Goal: Task Accomplishment & Management: Manage account settings

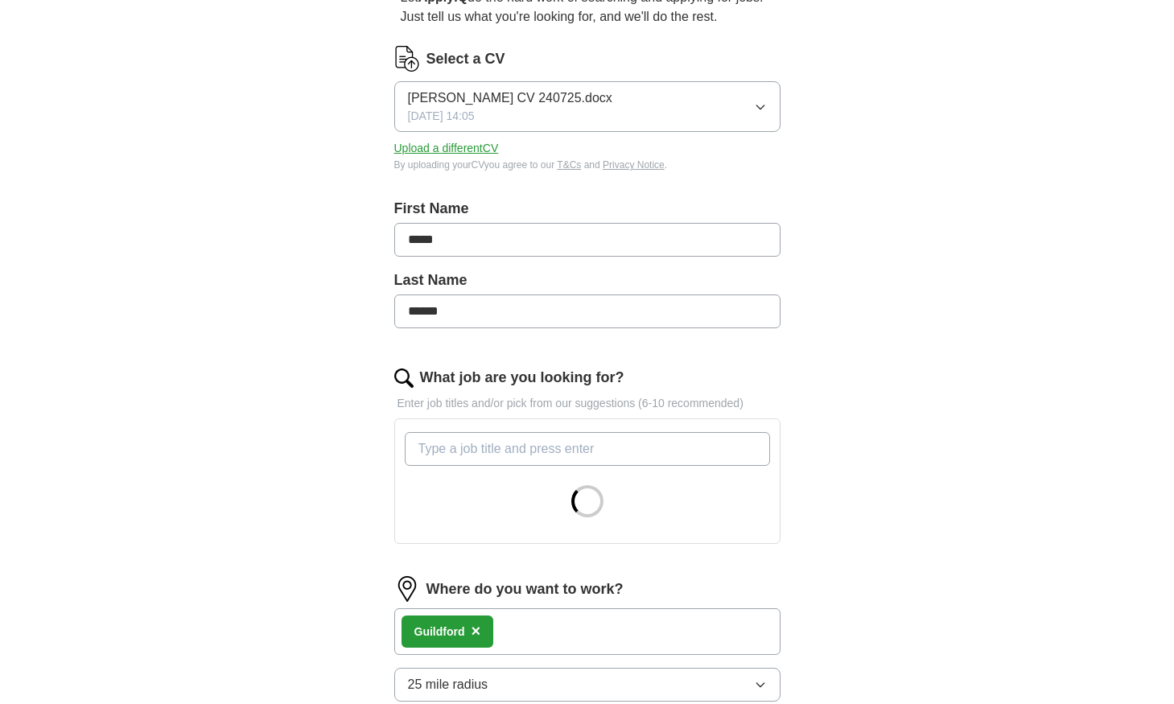
scroll to position [175, 0]
click at [467, 448] on input "What job are you looking for?" at bounding box center [587, 448] width 365 height 34
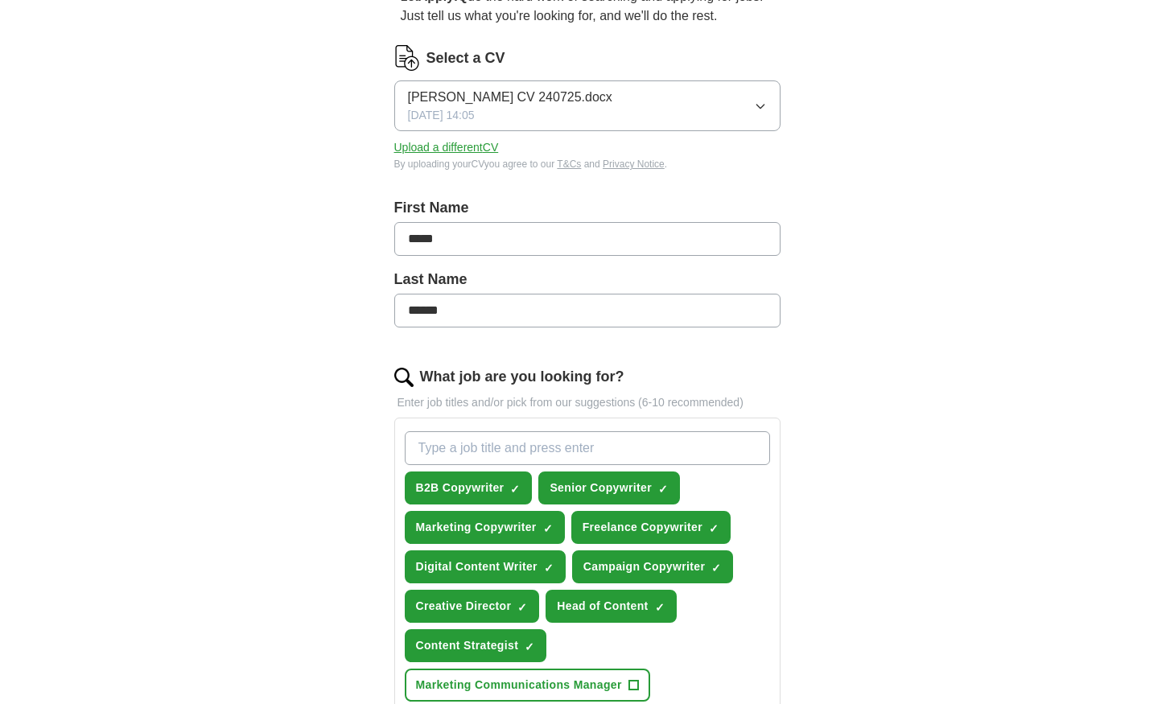
type input "C"
type input "Sen"
click at [592, 489] on span "Senior Copywriter" at bounding box center [600, 487] width 102 height 17
click at [717, 481] on div "Sen Press return to add title B2B Copywriter ✓ × Senior Copywriter + Marketing …" at bounding box center [587, 606] width 372 height 362
drag, startPoint x: 408, startPoint y: 452, endPoint x: 377, endPoint y: 448, distance: 30.8
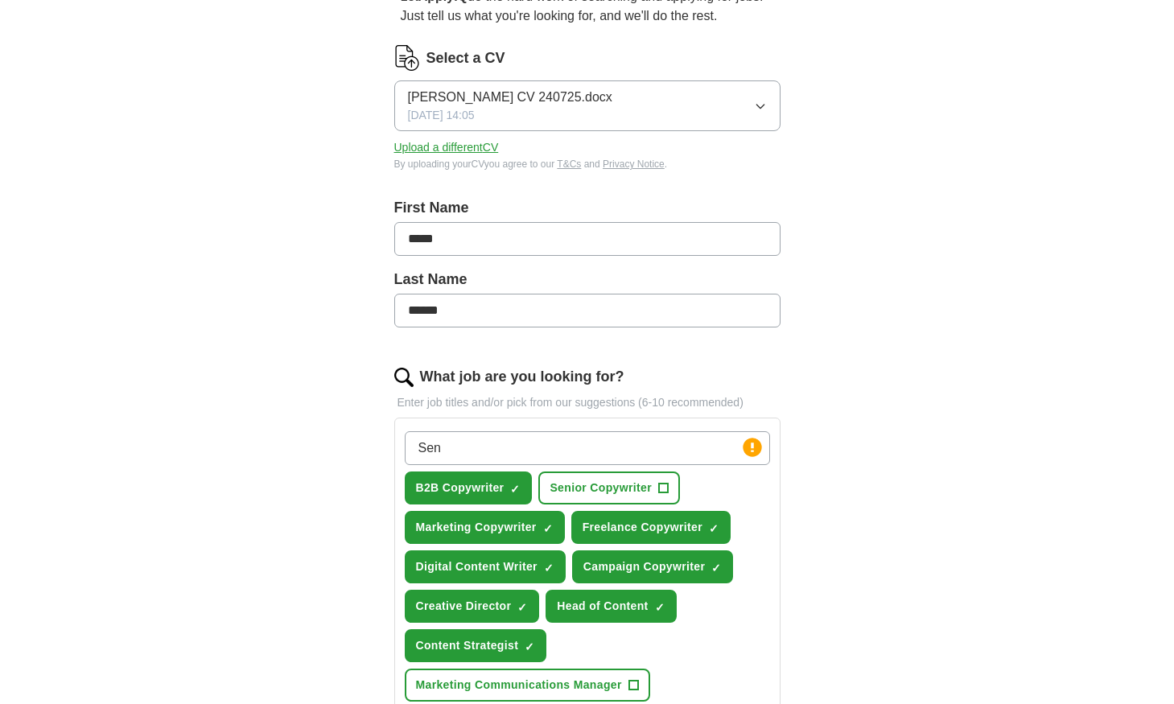
click at [380, 449] on div "Let ApplyIQ do the hard work of searching and applying for jobs. Just tell us w…" at bounding box center [587, 628] width 515 height 1326
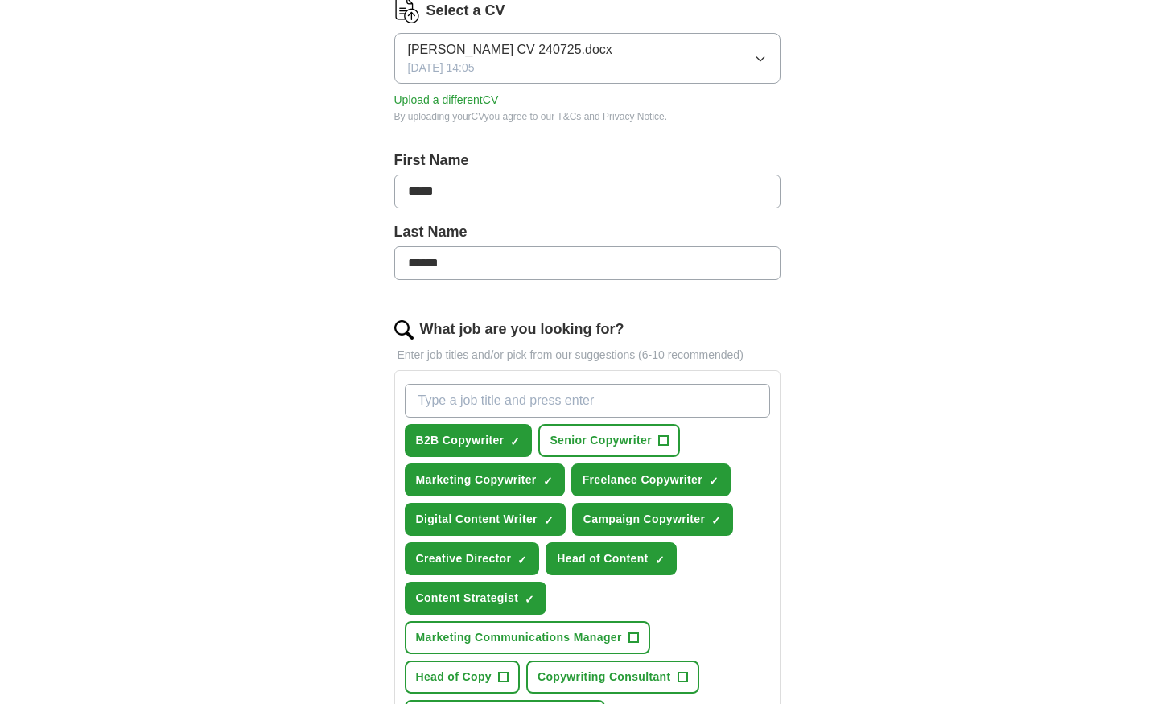
scroll to position [224, 0]
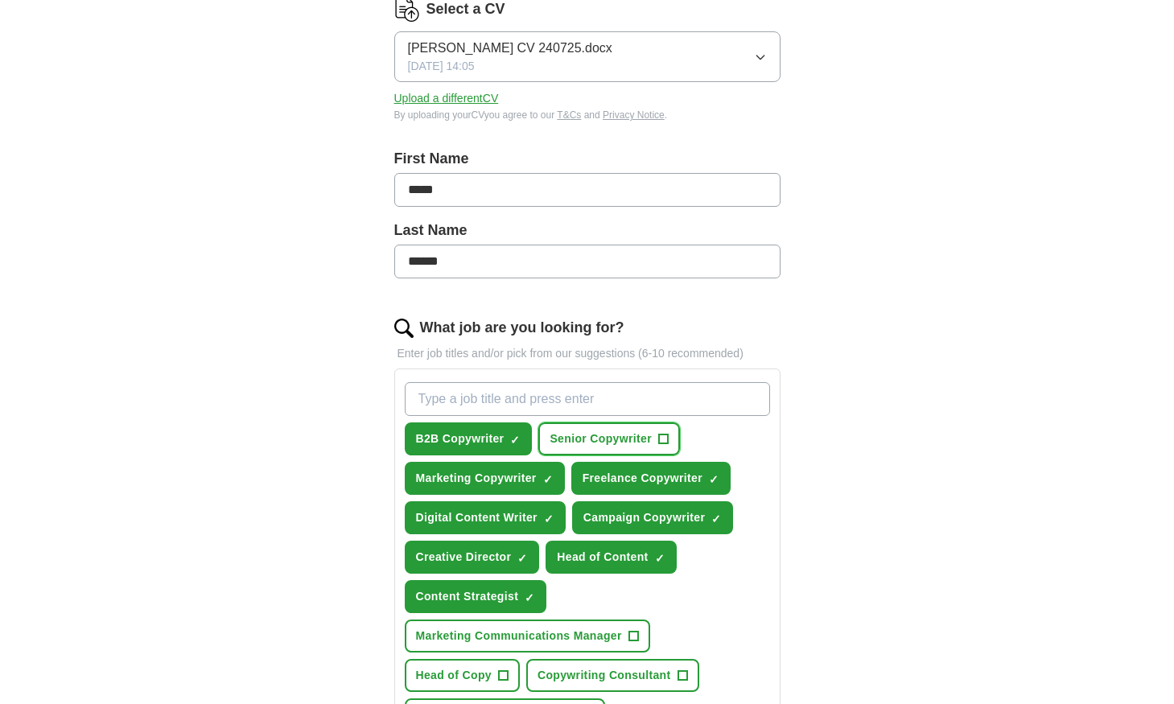
click at [668, 436] on span "+" at bounding box center [663, 439] width 10 height 13
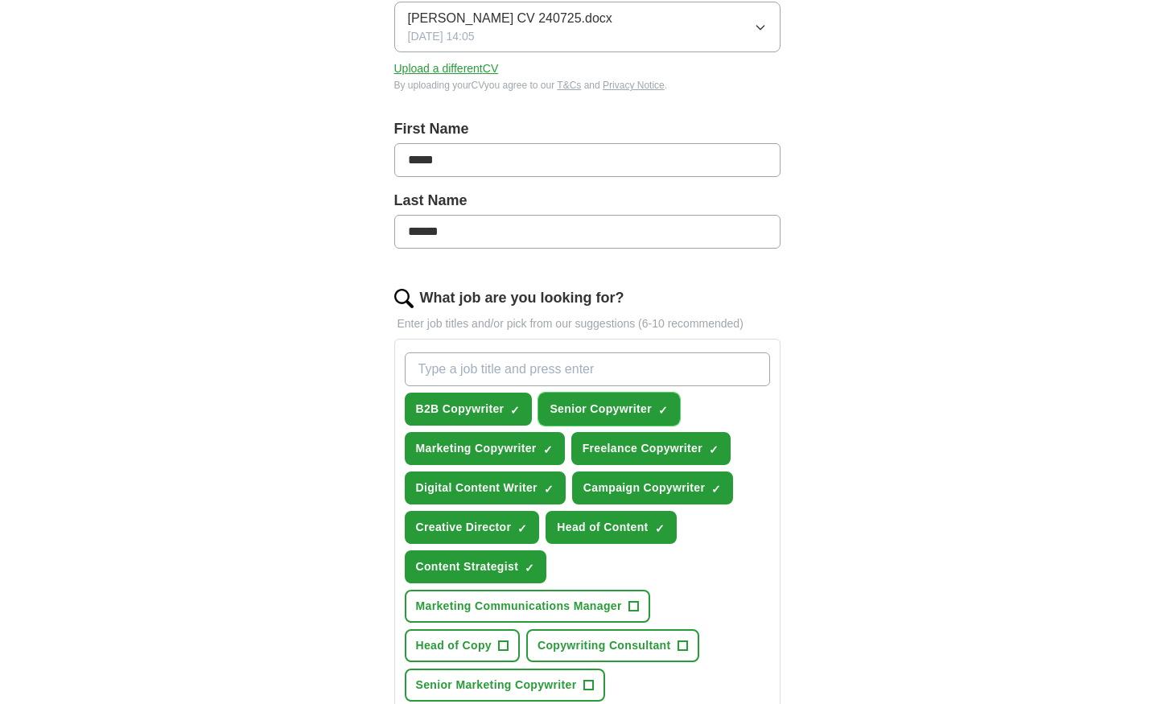
scroll to position [281, 0]
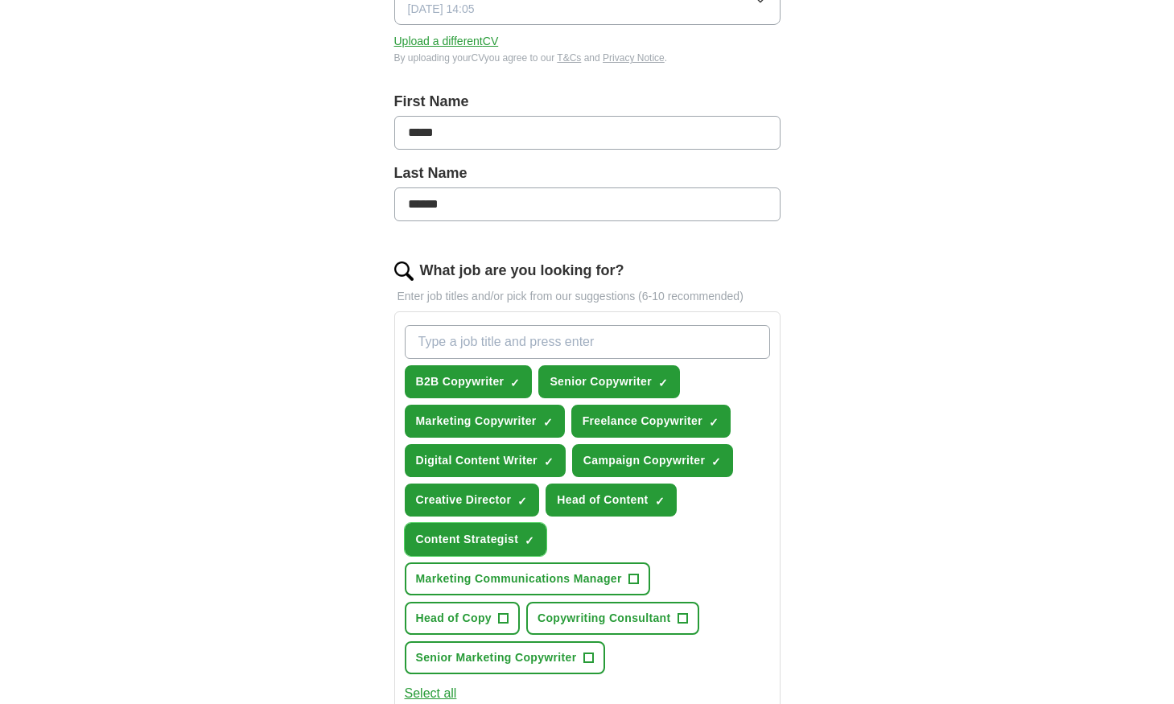
click at [0, 0] on span "×" at bounding box center [0, 0] width 0 height 0
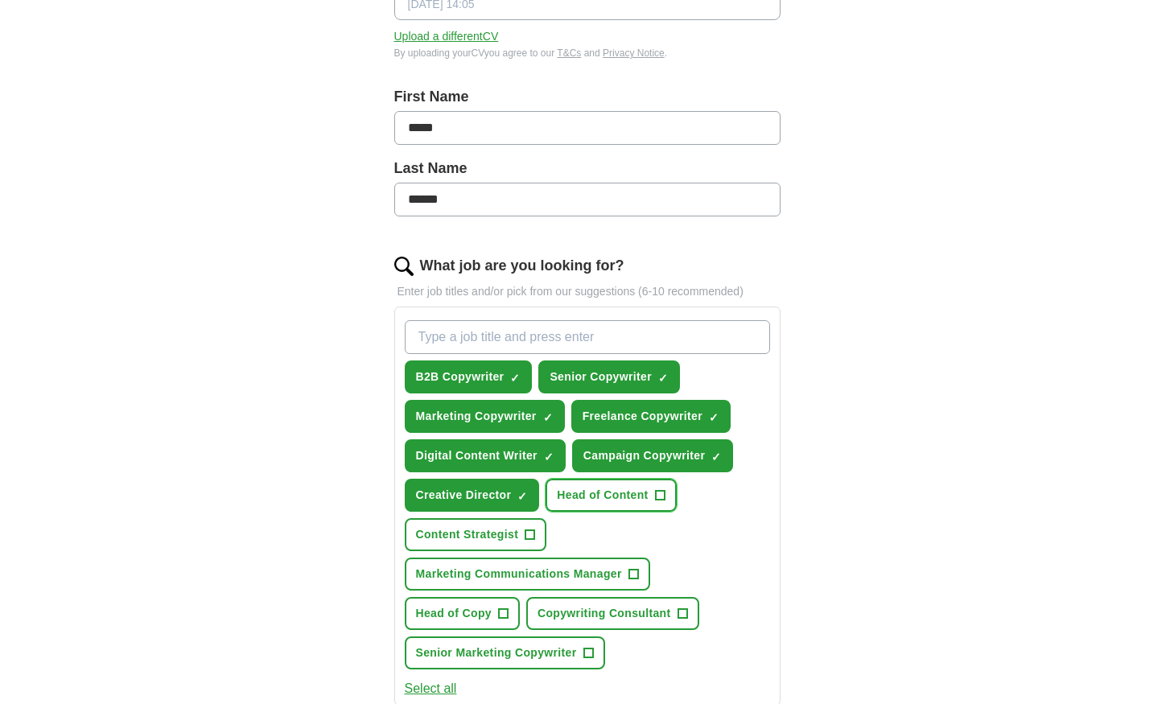
scroll to position [287, 0]
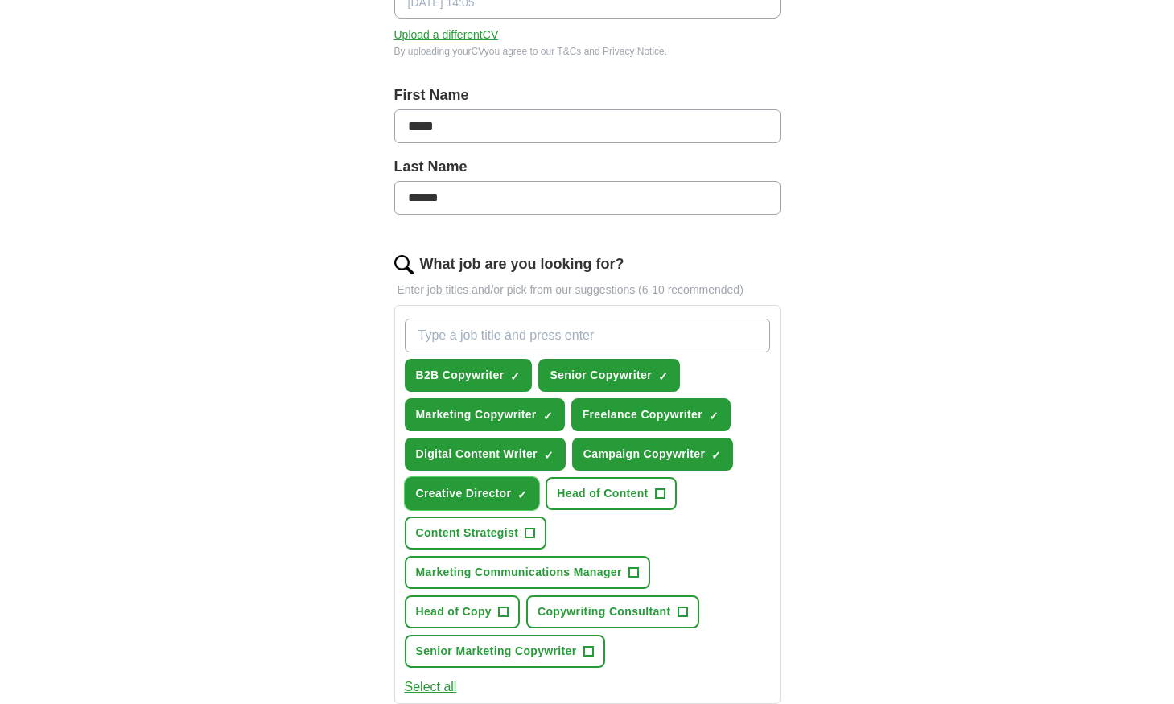
click at [0, 0] on span "×" at bounding box center [0, 0] width 0 height 0
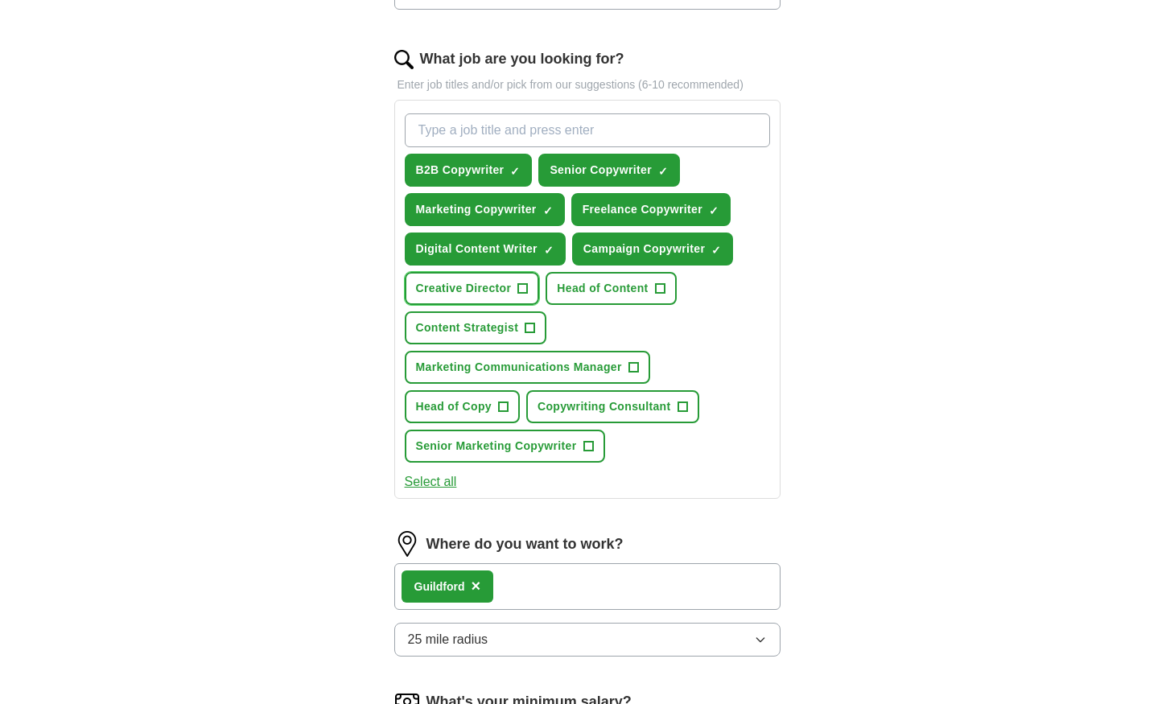
scroll to position [494, 0]
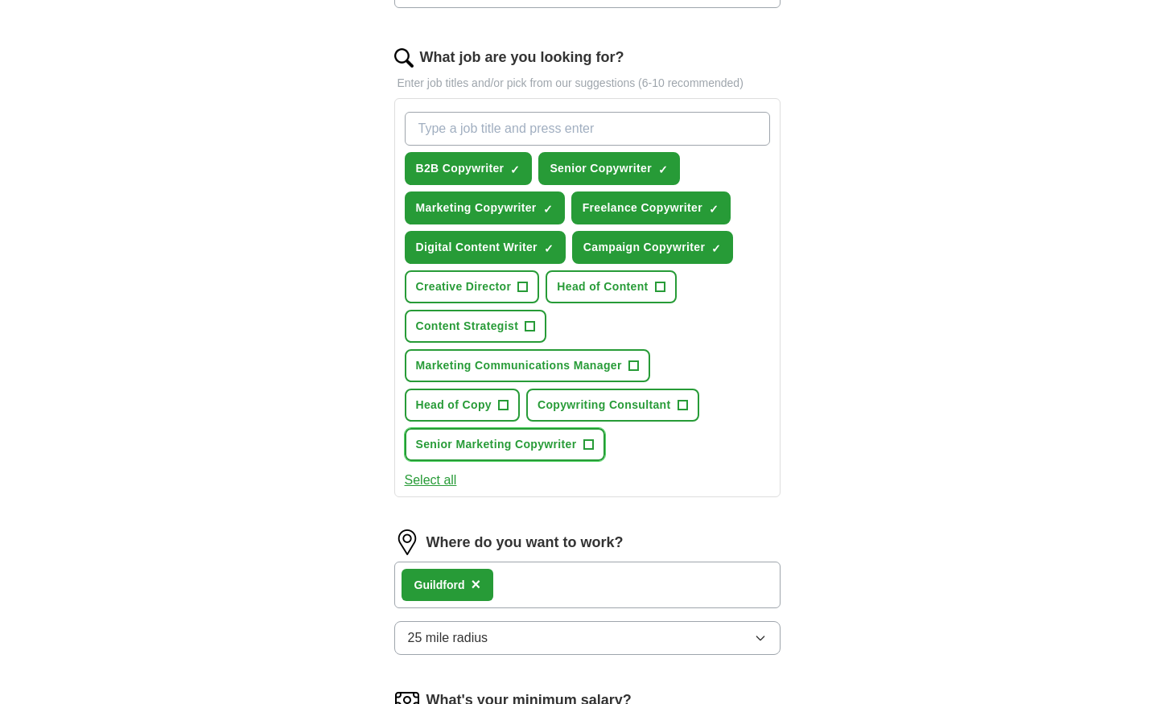
click at [593, 444] on span "+" at bounding box center [588, 444] width 10 height 13
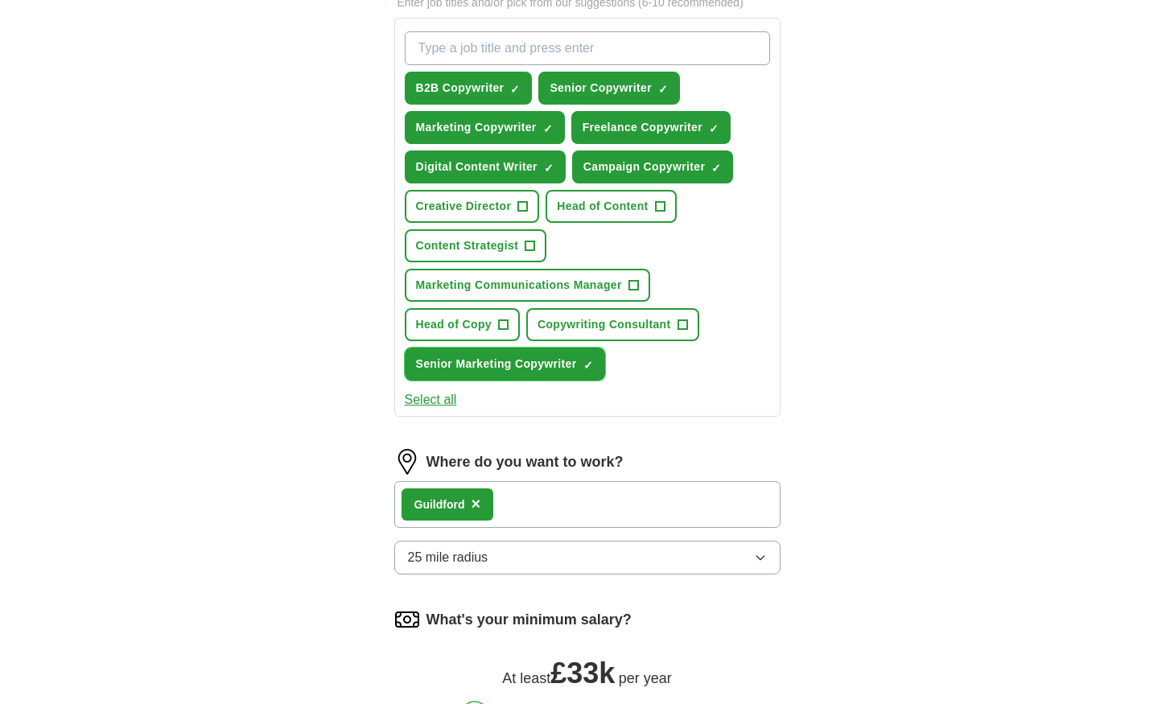
scroll to position [576, 0]
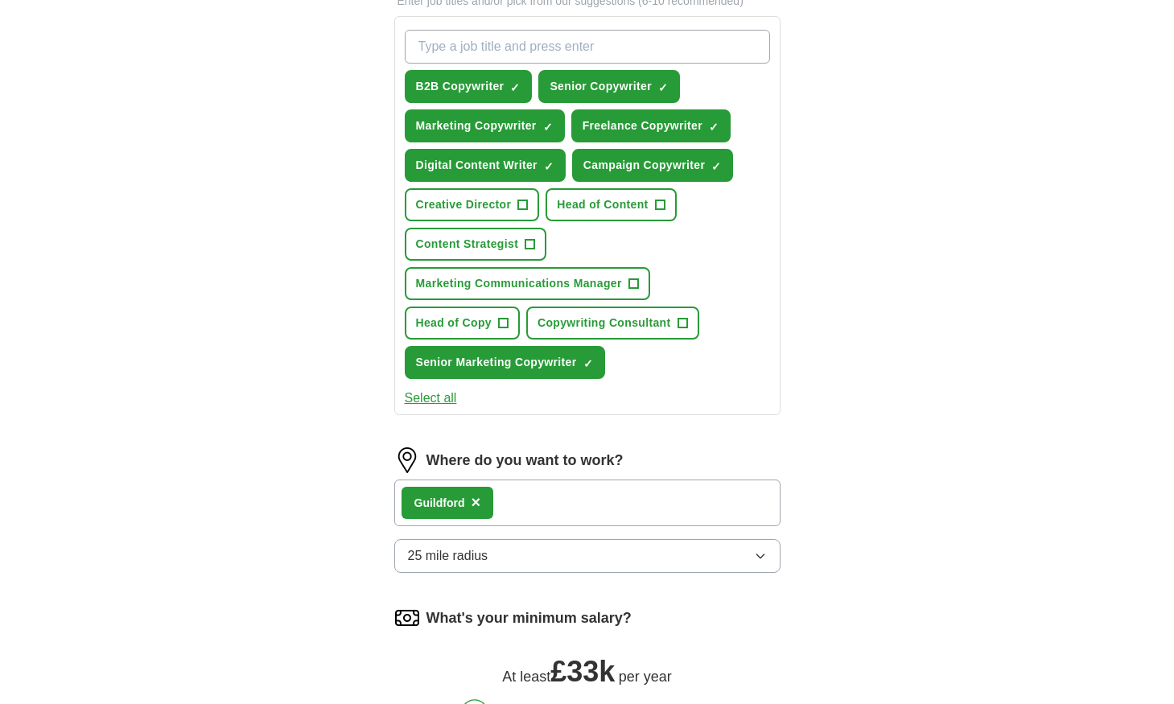
click at [769, 555] on button "25 mile radius" at bounding box center [587, 556] width 386 height 34
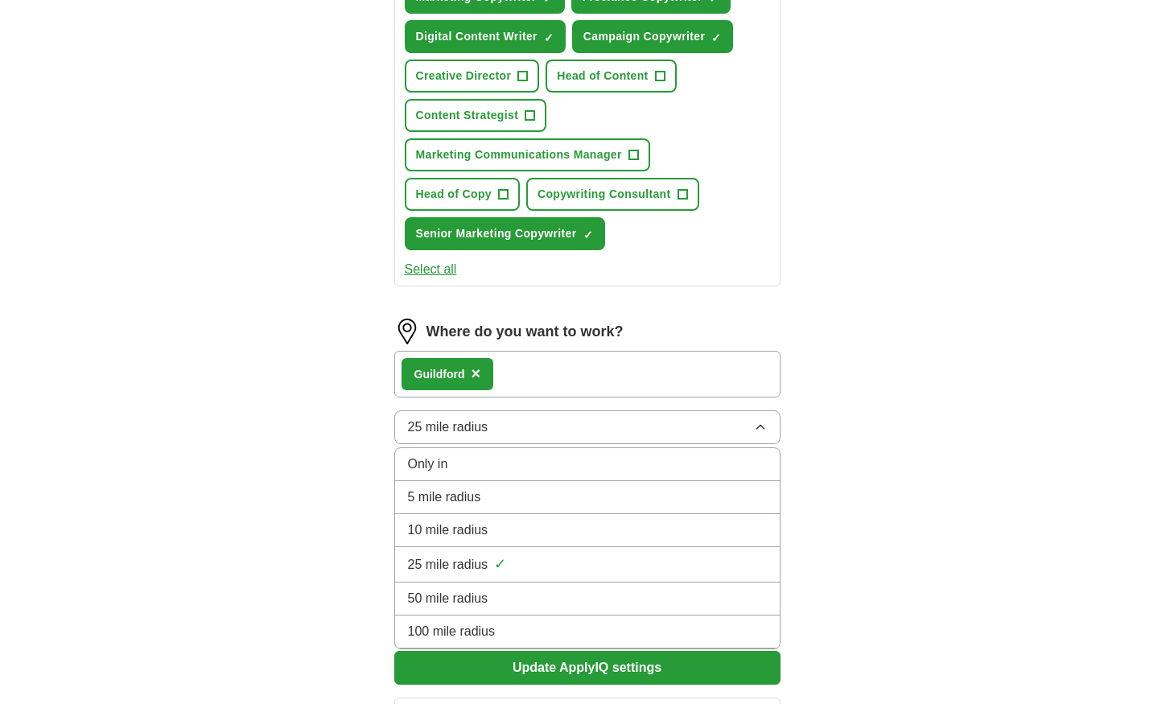
scroll to position [709, 0]
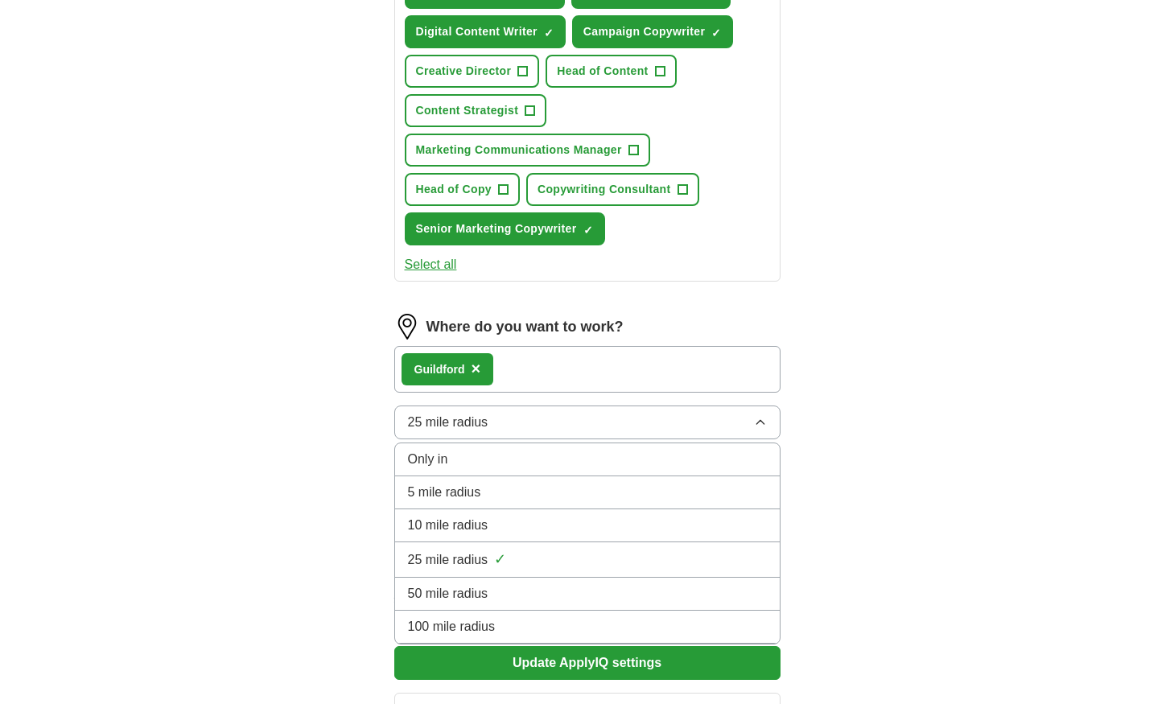
click at [550, 598] on div "50 mile radius" at bounding box center [587, 593] width 359 height 19
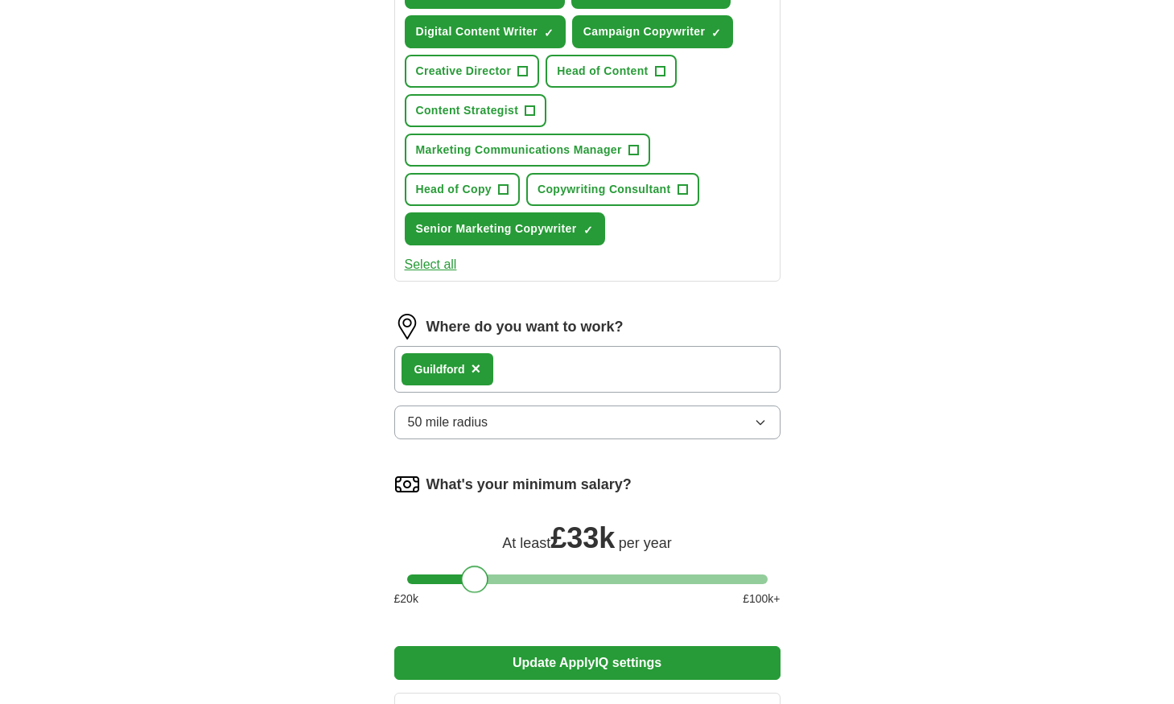
click at [483, 575] on div at bounding box center [474, 578] width 27 height 27
click at [588, 668] on button "Update ApplyIQ settings" at bounding box center [587, 663] width 386 height 34
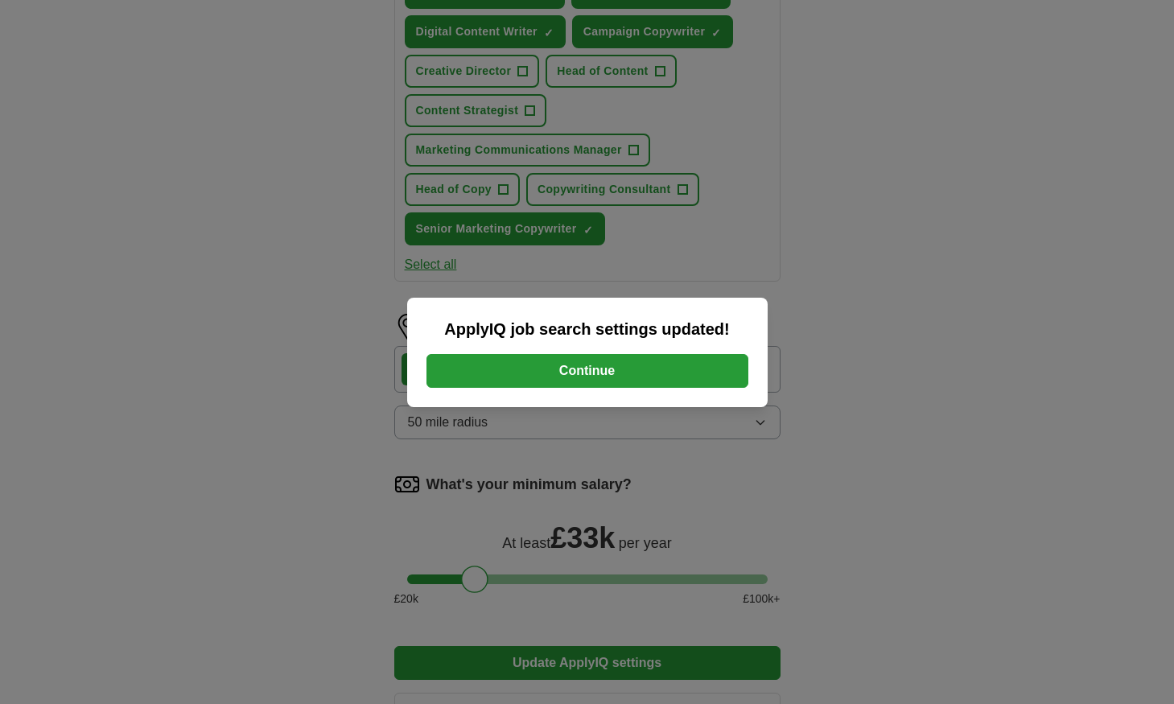
click at [581, 374] on button "Continue" at bounding box center [587, 371] width 322 height 34
